Goal: Task Accomplishment & Management: Use online tool/utility

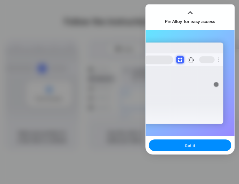
click at [120, 92] on div at bounding box center [120, 92] width 0 height 0
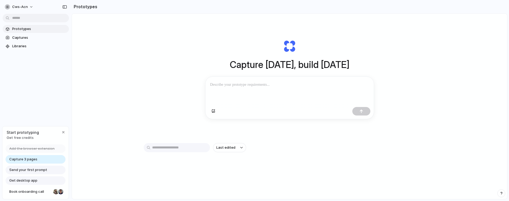
click at [255, 101] on div at bounding box center [255, 101] width 0 height 0
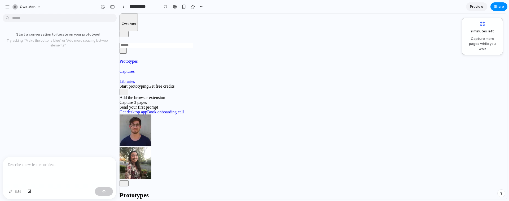
click at [484, 45] on span "Capture more pages while you wait" at bounding box center [482, 44] width 34 height 16
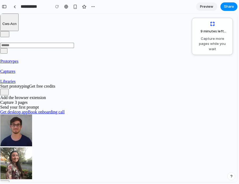
drag, startPoint x: 205, startPoint y: 34, endPoint x: 206, endPoint y: 27, distance: 7.0
click at [206, 27] on div "9 minutes left ... Capture more pages while you wait" at bounding box center [212, 36] width 34 height 30
drag, startPoint x: 179, startPoint y: 78, endPoint x: 210, endPoint y: 77, distance: 31.0
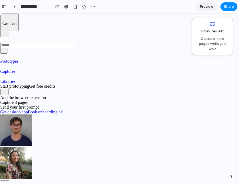
drag, startPoint x: 210, startPoint y: 77, endPoint x: 186, endPoint y: 81, distance: 23.3
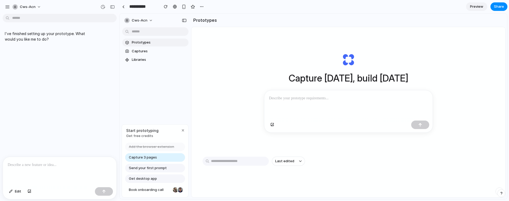
click at [240, 71] on div "Capture today, build tomorrow Last edited" at bounding box center [348, 126] width 314 height 198
click at [289, 102] on div at bounding box center [348, 104] width 168 height 28
click at [255, 101] on div at bounding box center [255, 101] width 0 height 0
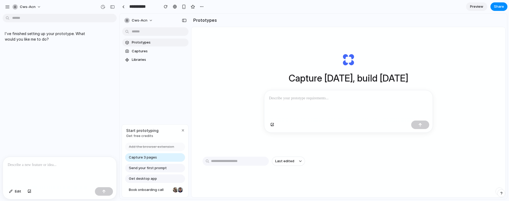
click at [255, 101] on div at bounding box center [255, 101] width 0 height 0
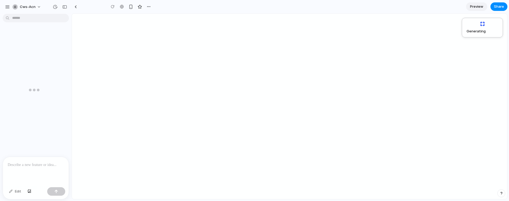
type input "**********"
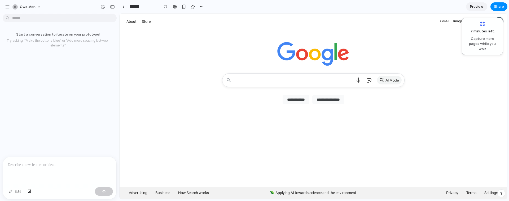
click at [158, 61] on div at bounding box center [314, 47] width 388 height 37
